Goal: Information Seeking & Learning: Learn about a topic

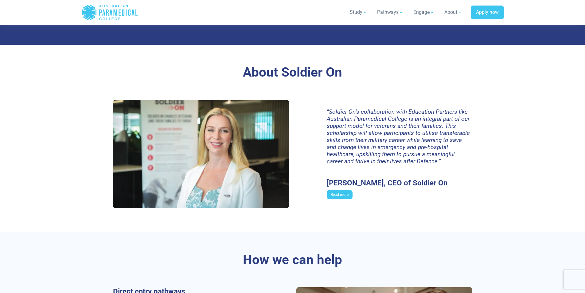
scroll to position [676, 0]
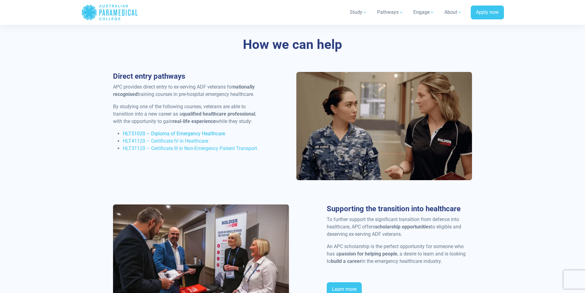
click at [185, 133] on span "HLT51020 – Diploma of Emergency Healthcare" at bounding box center [174, 134] width 102 height 6
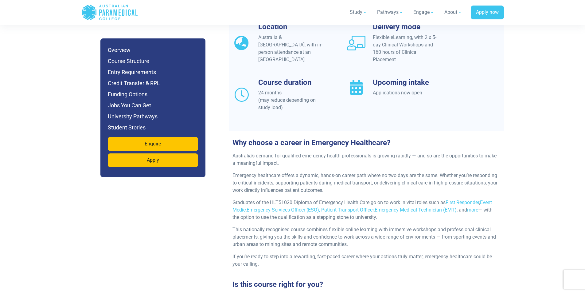
scroll to position [584, 0]
click at [460, 200] on link "First Responder" at bounding box center [462, 203] width 33 height 6
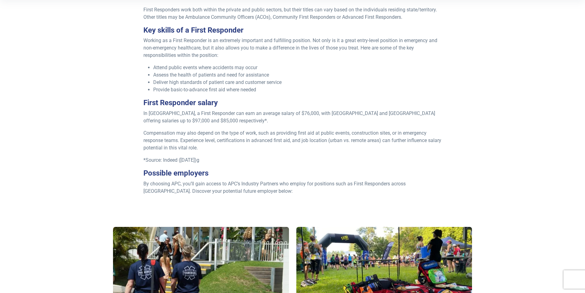
scroll to position [215, 0]
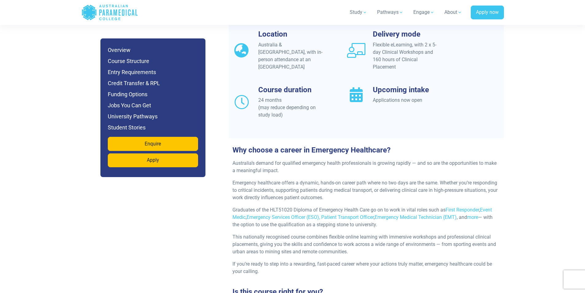
scroll to position [584, 0]
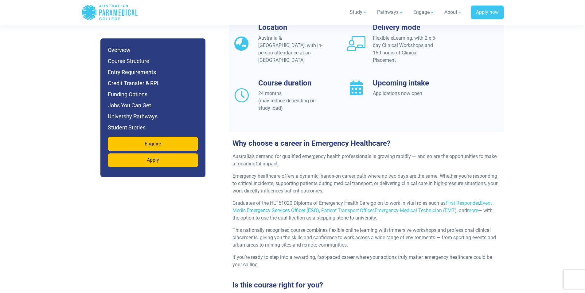
click at [308, 207] on link "Emergency Services Officer (ESO)," at bounding box center [283, 210] width 73 height 6
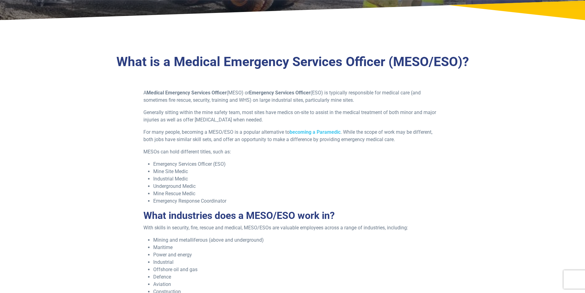
scroll to position [154, 0]
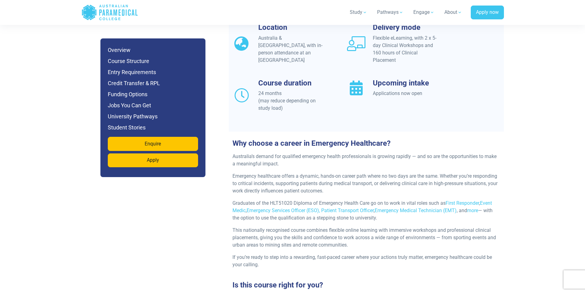
scroll to position [584, 0]
click at [417, 207] on link "Emergency Medical Technician (EMT)" at bounding box center [416, 210] width 82 height 6
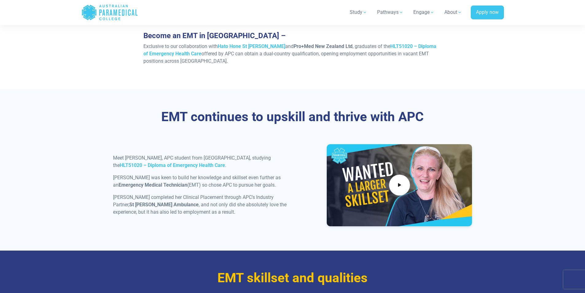
scroll to position [461, 0]
